Goal: Task Accomplishment & Management: Manage account settings

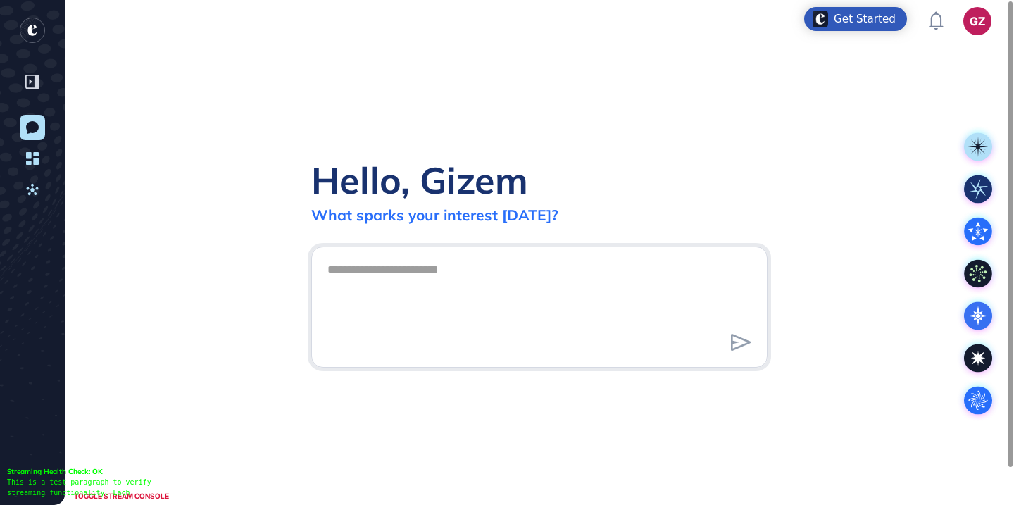
click at [979, 39] on header "GZ Admin Dashboard Dashboard Profile My Content Request More Data" at bounding box center [507, 21] width 1014 height 42
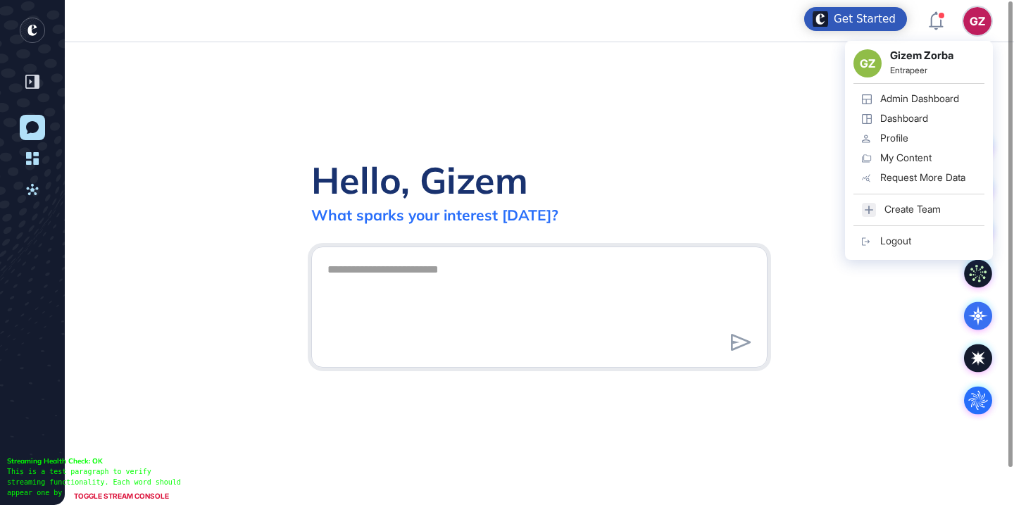
click at [979, 33] on div "GZ" at bounding box center [978, 21] width 28 height 28
click at [914, 244] on link "Logout" at bounding box center [919, 242] width 131 height 20
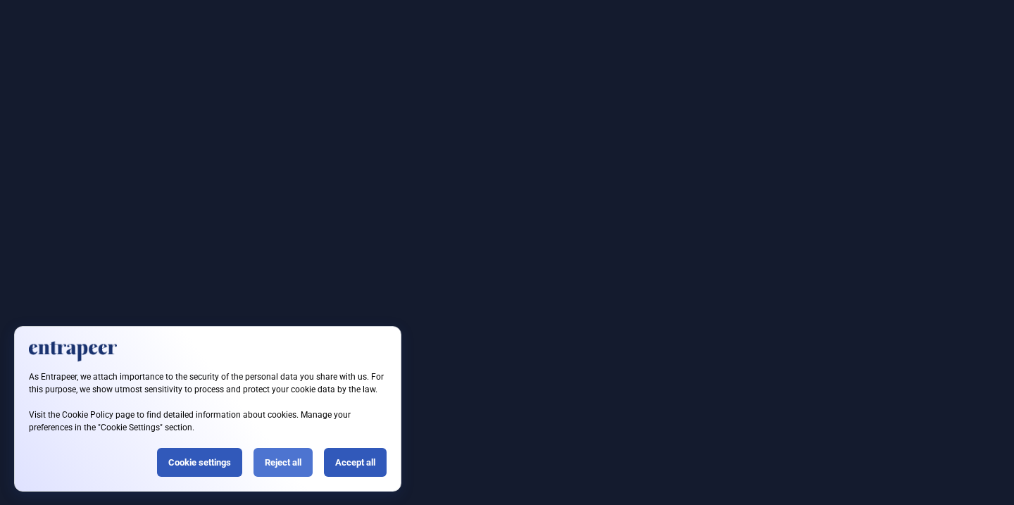
click at [294, 462] on div "Reject all" at bounding box center [283, 462] width 59 height 29
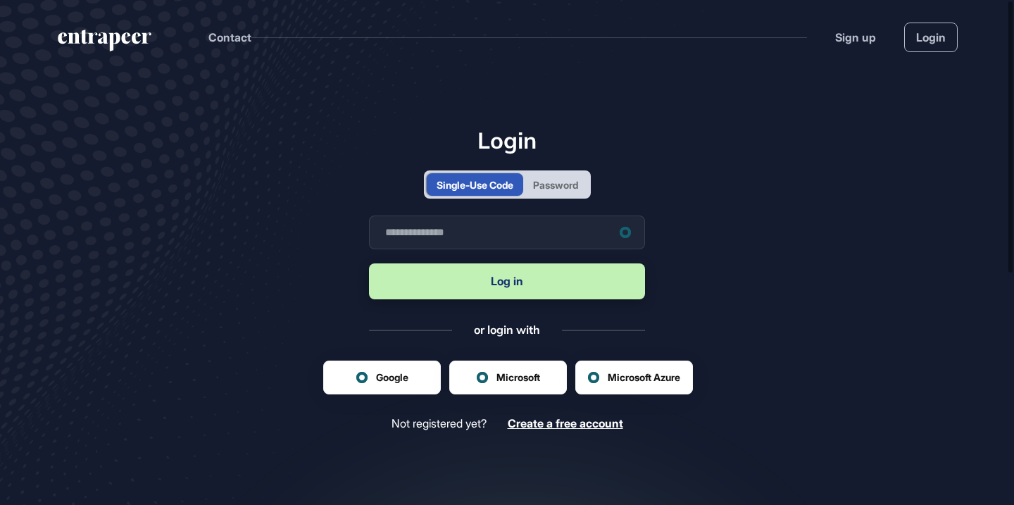
scroll to position [1, 1]
click at [567, 239] on input "text" at bounding box center [507, 233] width 276 height 34
type input "**********"
click at [547, 280] on button "Log in" at bounding box center [507, 281] width 276 height 36
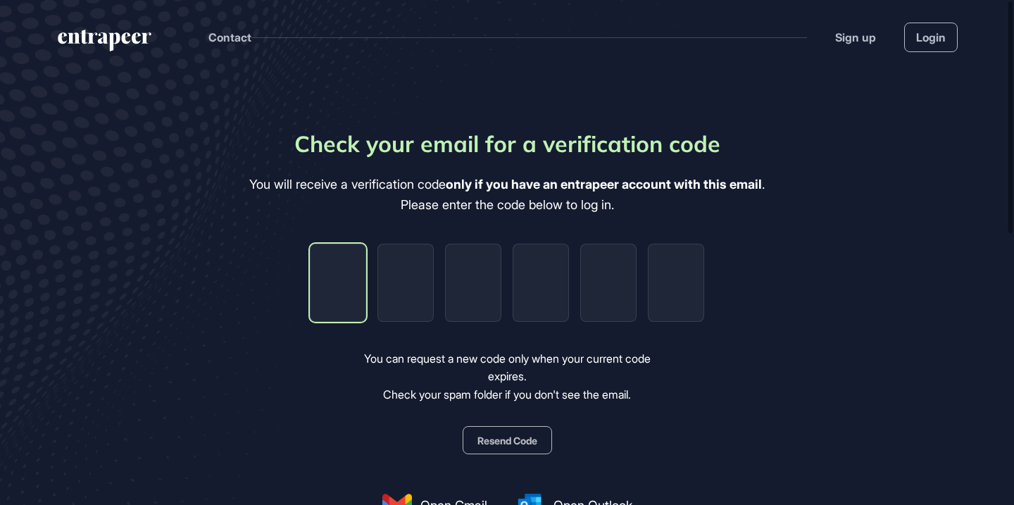
type input "*"
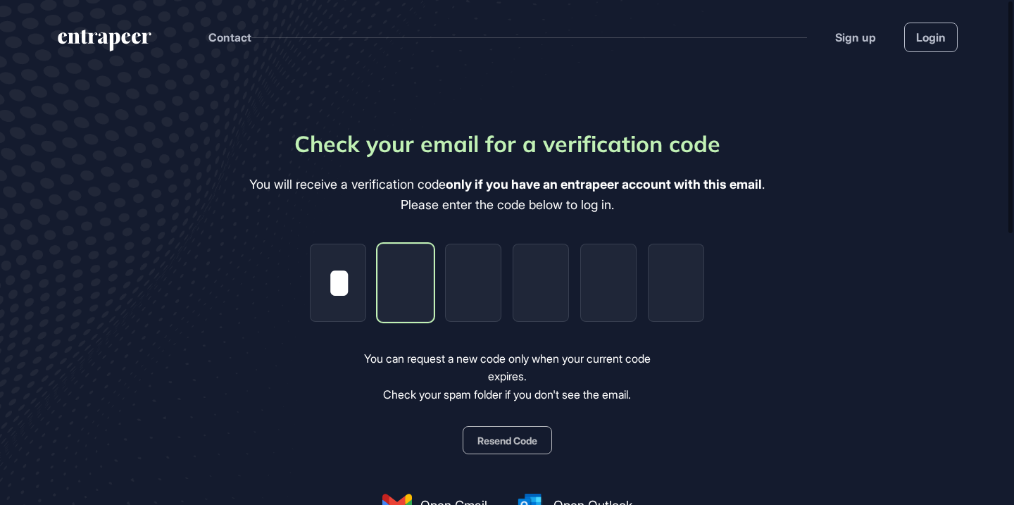
type input "*"
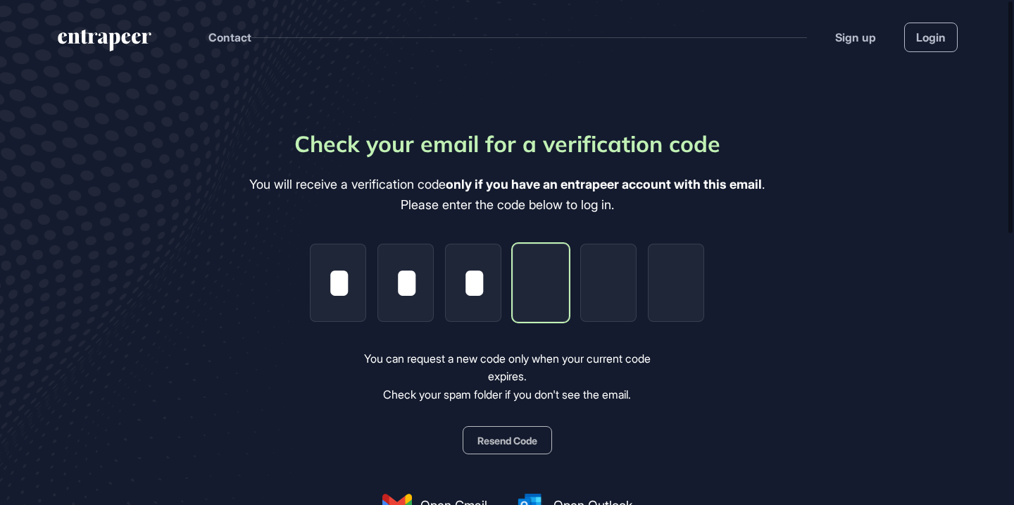
type input "*"
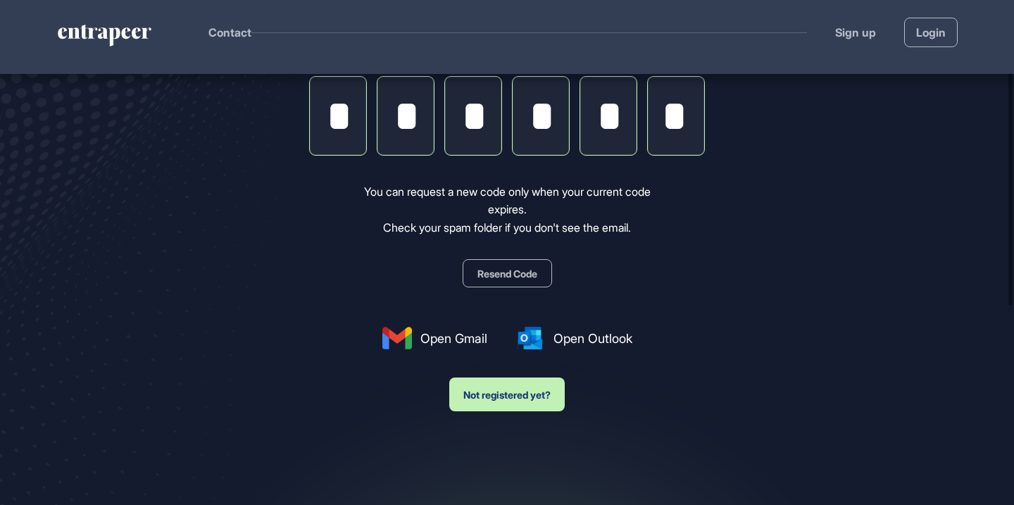
scroll to position [168, 0]
type input "*"
